Goal: Task Accomplishment & Management: Manage account settings

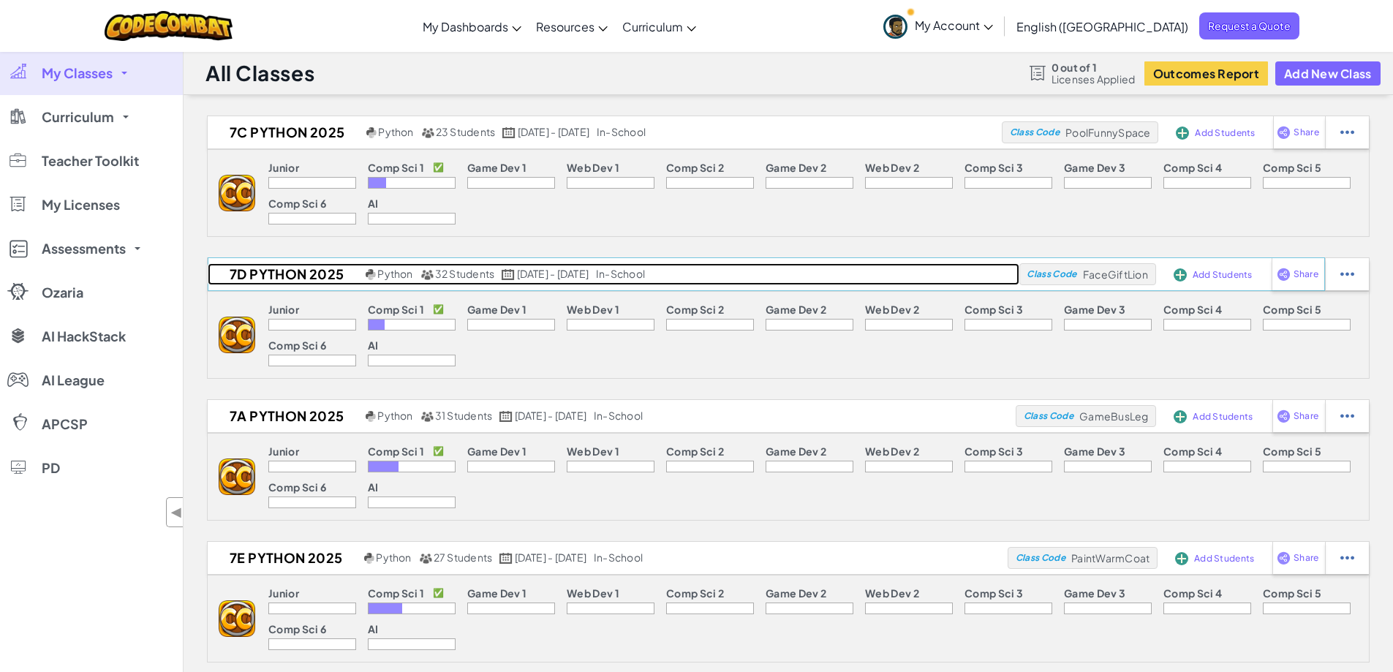
click at [283, 276] on h2 "7D Python 2025" at bounding box center [285, 274] width 154 height 22
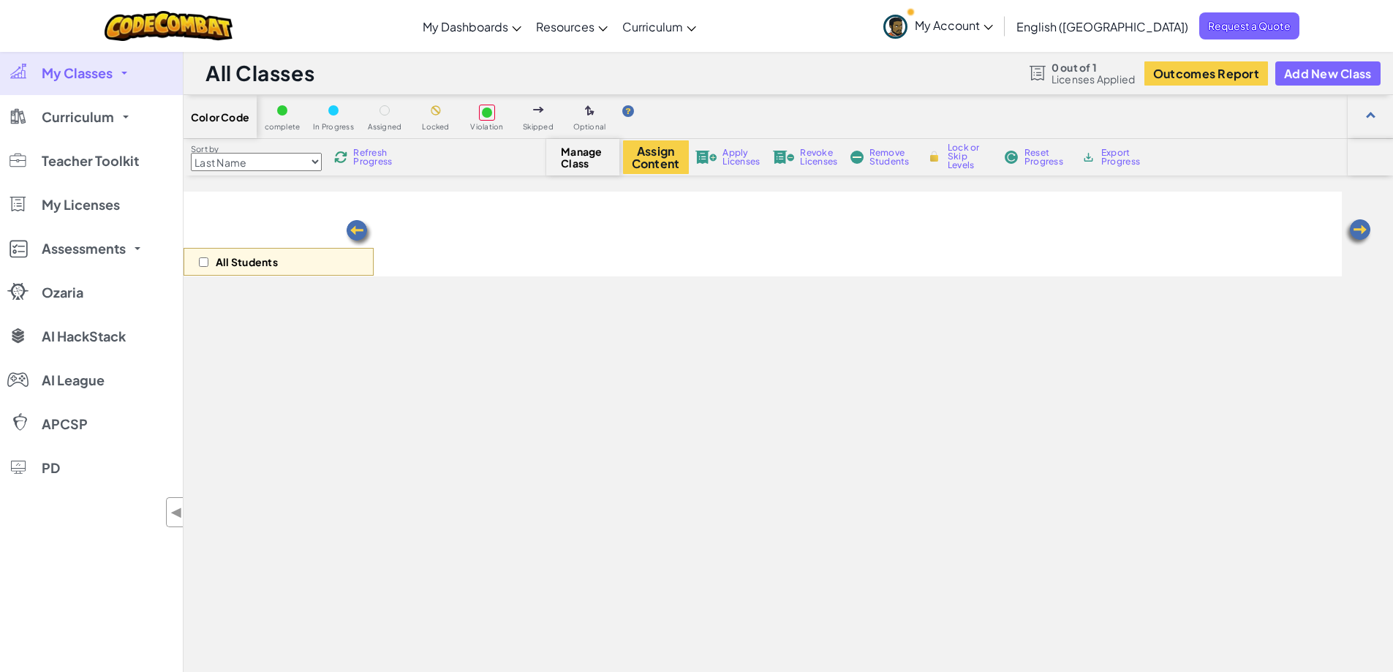
select select "560f1a9f22961295f9427742"
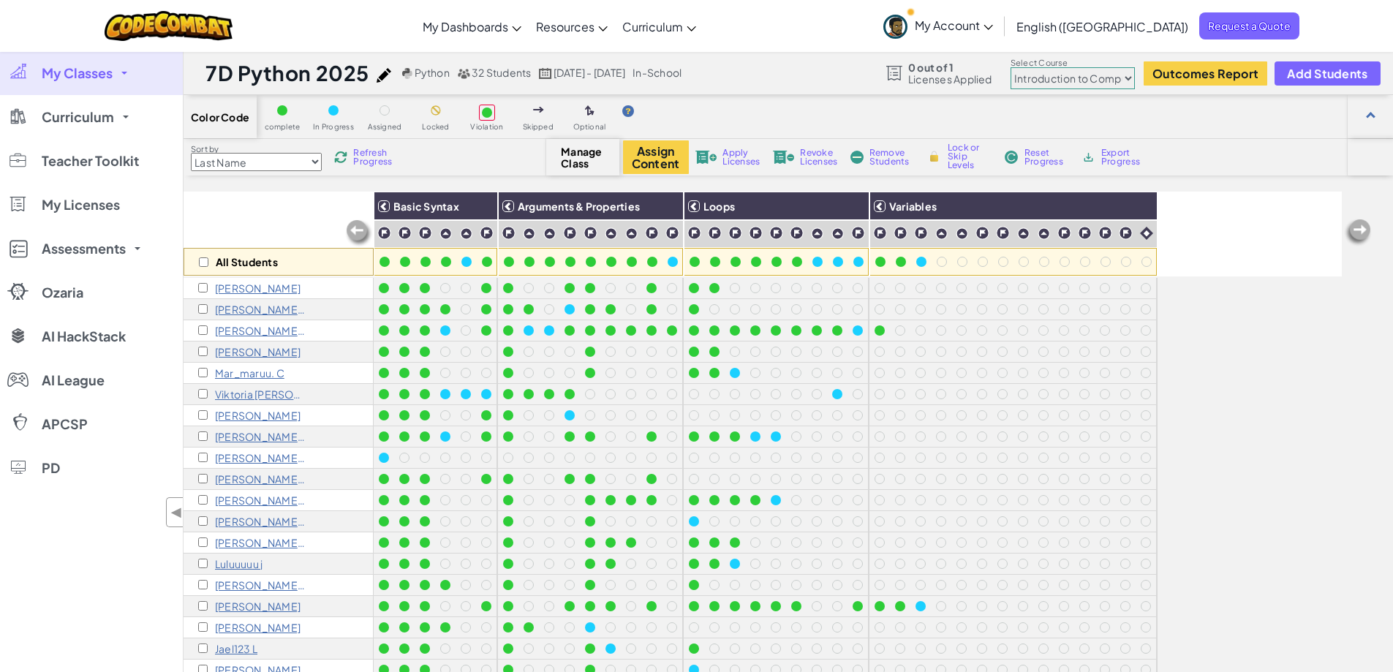
click at [828, 29] on div "Toggle navigation My Dashboards CodeCombat Teacher Dashboard Ozaria Teacher Das…" at bounding box center [696, 26] width 1400 height 52
click at [733, 565] on div at bounding box center [735, 564] width 10 height 10
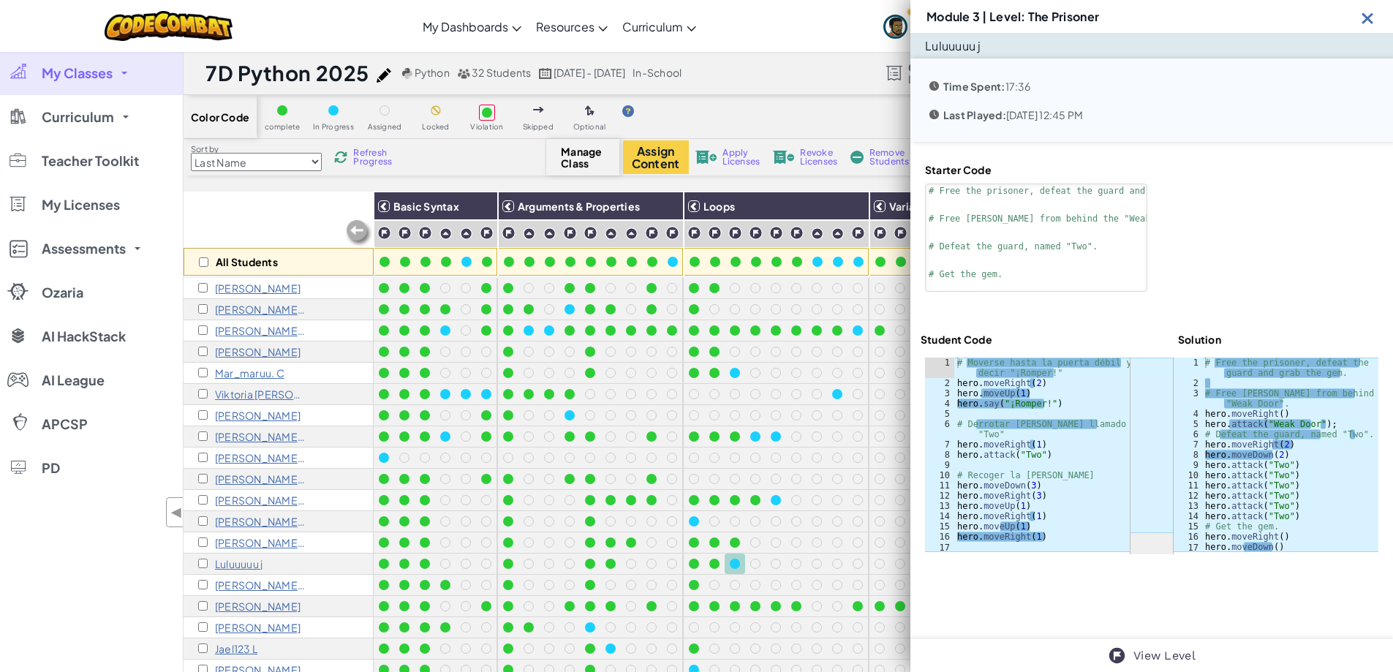
click at [1366, 23] on img at bounding box center [1368, 18] width 18 height 18
